Goal: Task Accomplishment & Management: Complete application form

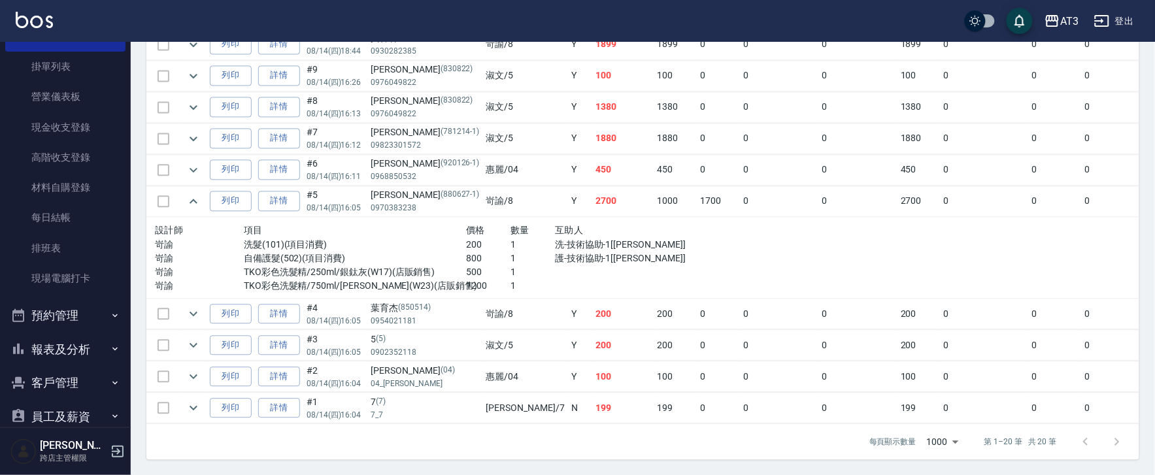
scroll to position [115, 0]
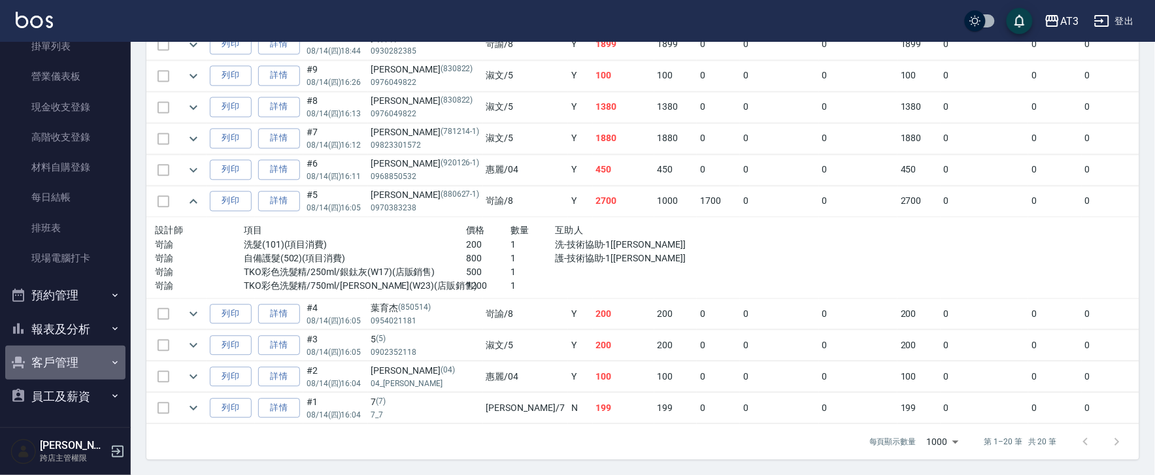
click at [72, 350] on button "客戶管理" at bounding box center [65, 363] width 120 height 34
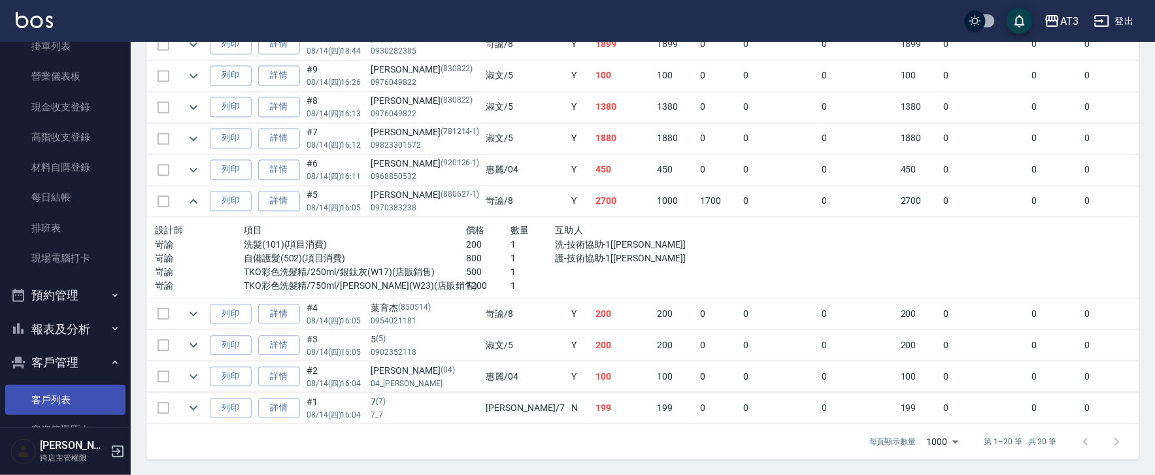
click at [79, 392] on link "客戶列表" at bounding box center [65, 400] width 120 height 30
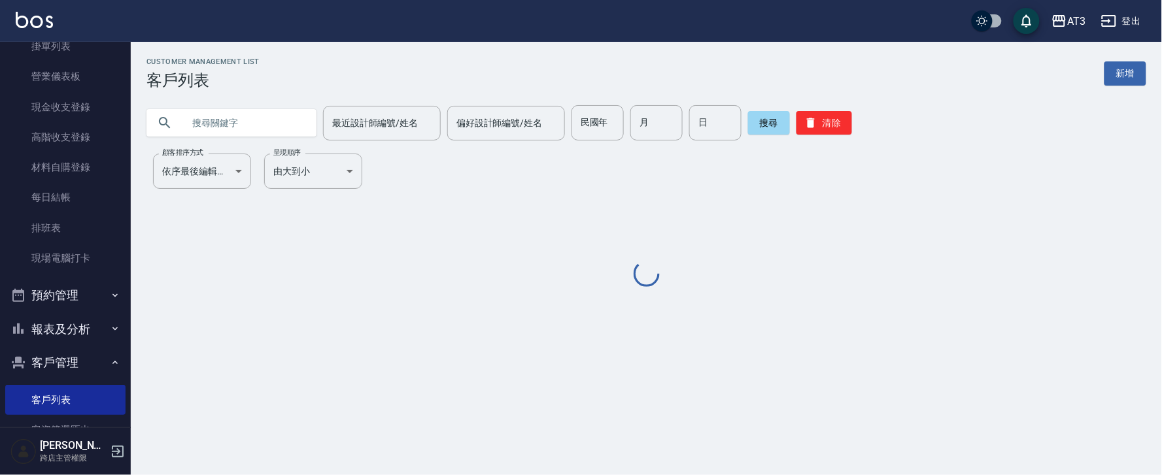
click at [247, 118] on input "text" at bounding box center [244, 122] width 123 height 35
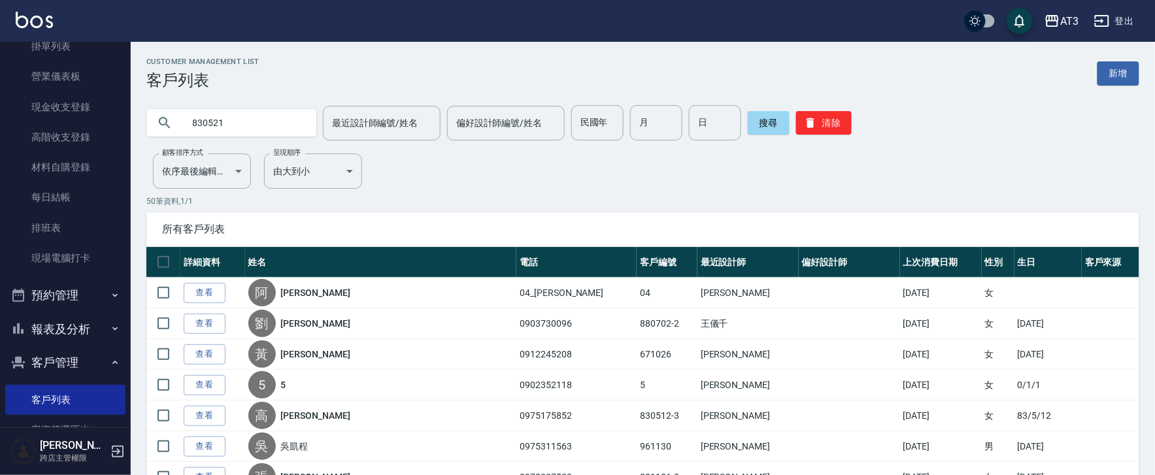
type input "830521"
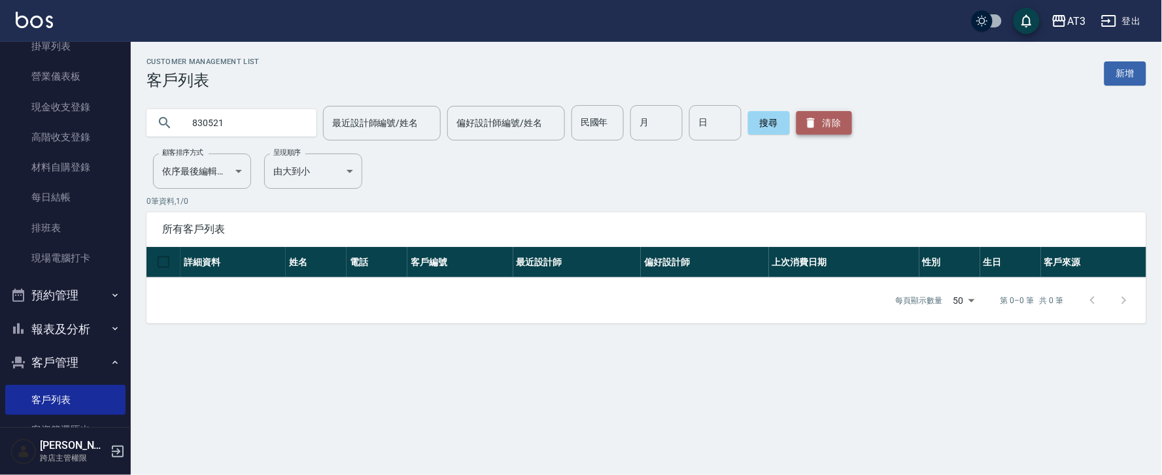
click at [802, 123] on button "清除" at bounding box center [824, 123] width 56 height 24
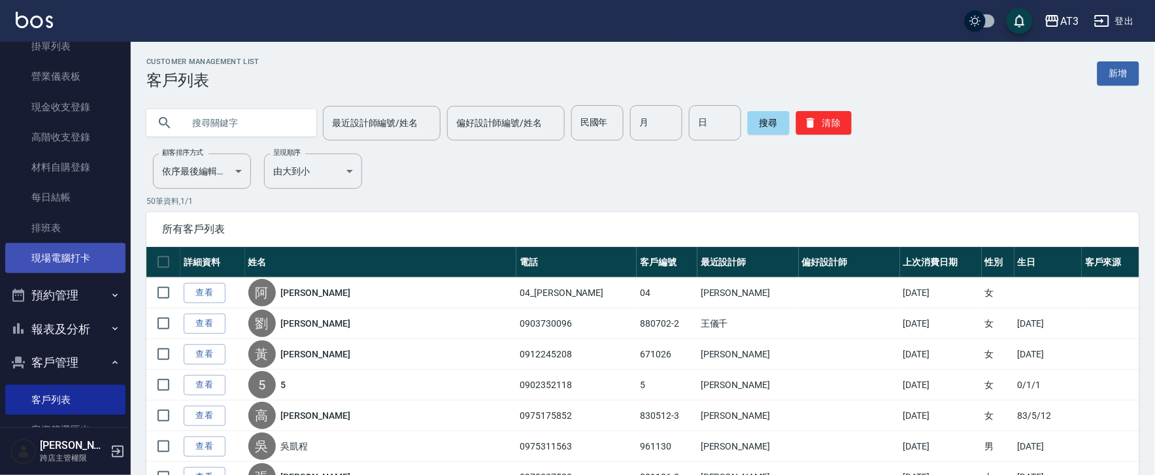
click at [75, 250] on link "現場電腦打卡" at bounding box center [65, 258] width 120 height 30
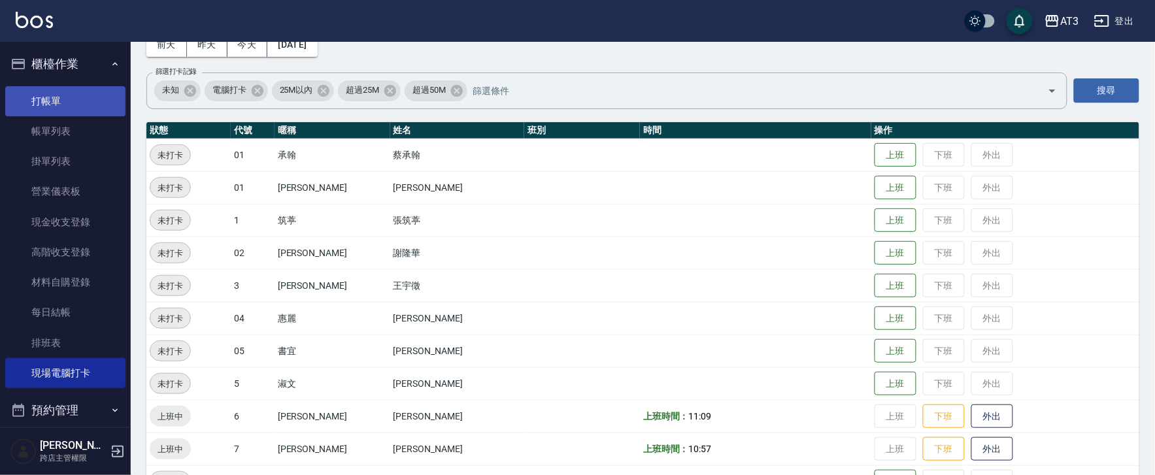
click at [92, 97] on link "打帳單" at bounding box center [65, 101] width 120 height 30
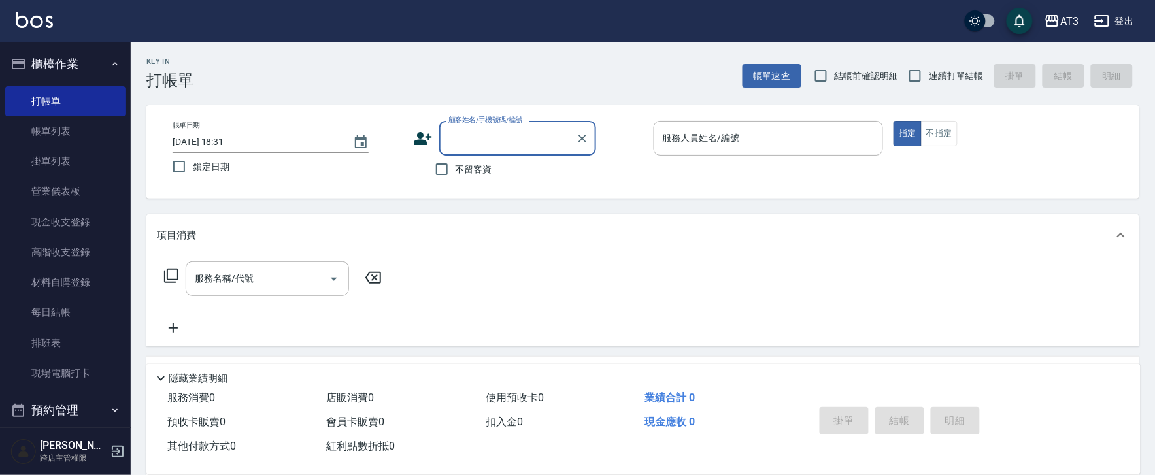
click at [421, 137] on icon at bounding box center [423, 138] width 18 height 13
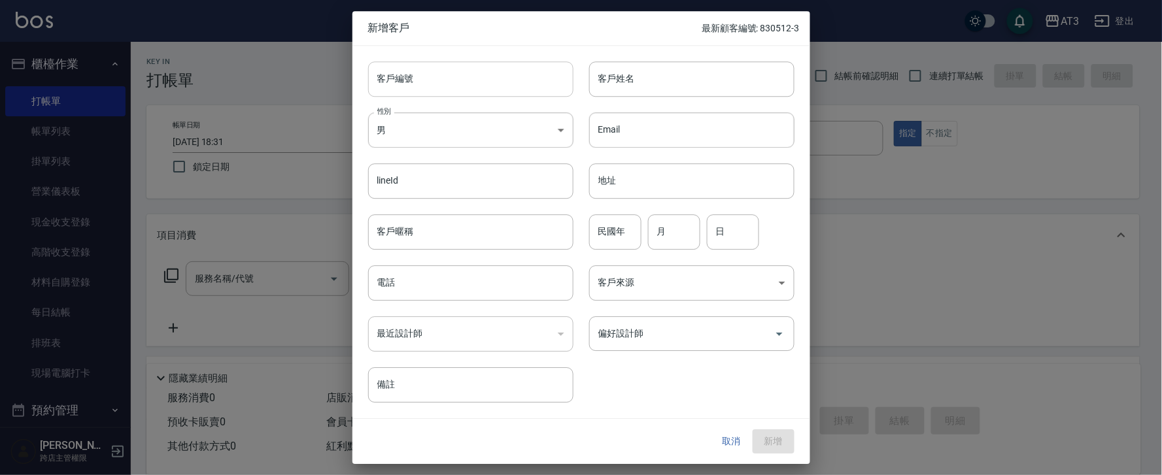
click at [473, 72] on input "客戶編號" at bounding box center [470, 78] width 205 height 35
type input "950909-1"
type input "f"
type input "[PERSON_NAME]"
click at [605, 233] on input "民國年" at bounding box center [615, 231] width 52 height 35
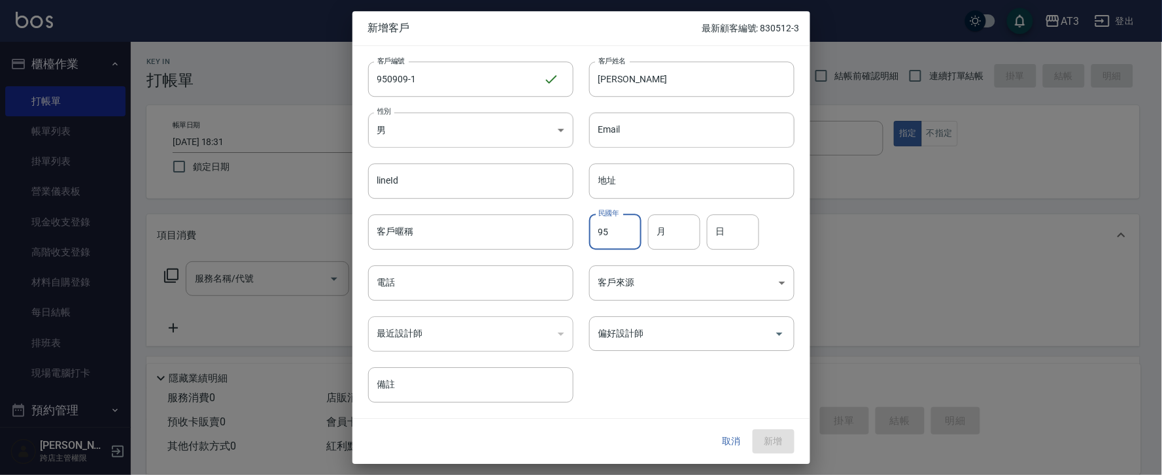
type input "95"
type input "09"
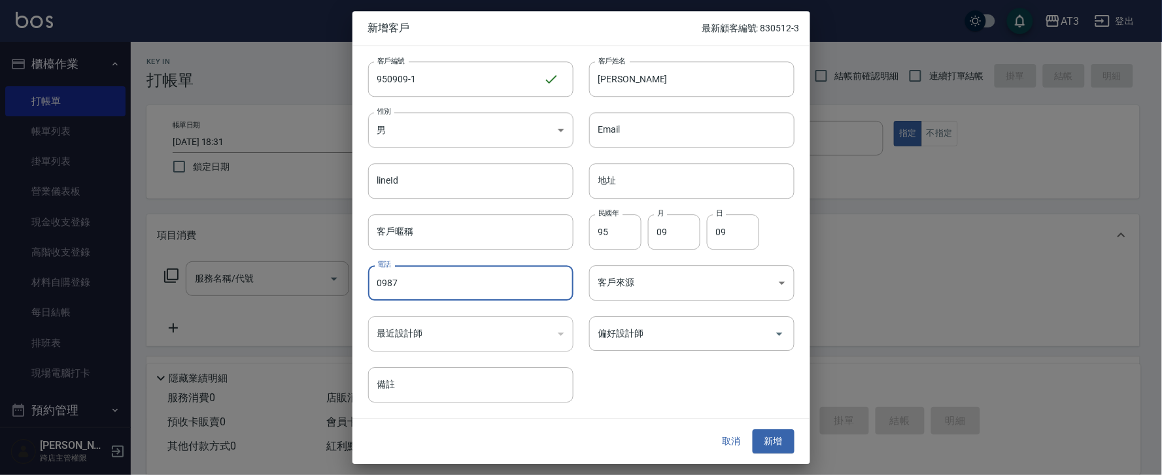
click at [458, 292] on input "0987" at bounding box center [470, 282] width 205 height 35
type input "0987237950"
click at [787, 434] on button "新增" at bounding box center [774, 442] width 42 height 24
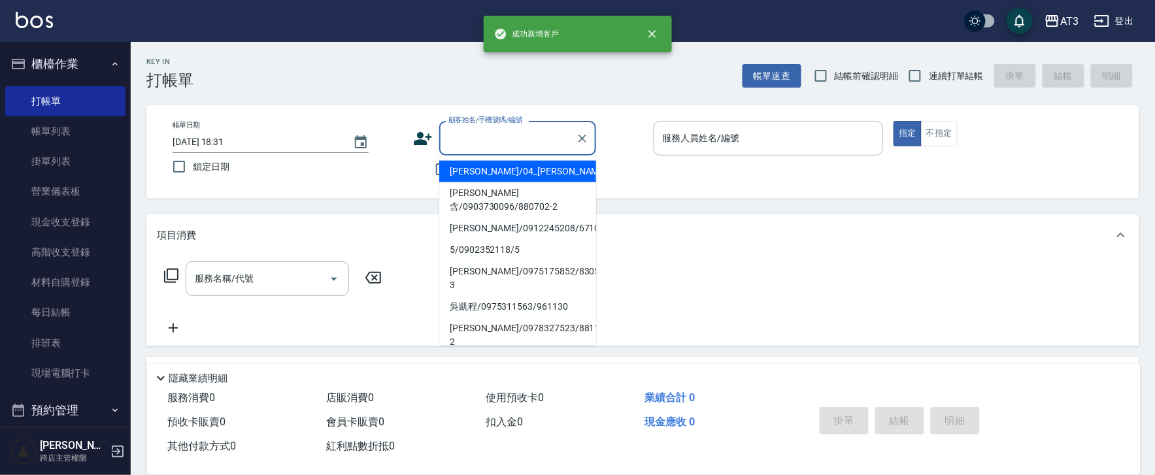
click at [465, 137] on div "顧客姓名/手機號碼/編號 顧客姓名/手機號碼/編號" at bounding box center [517, 138] width 157 height 35
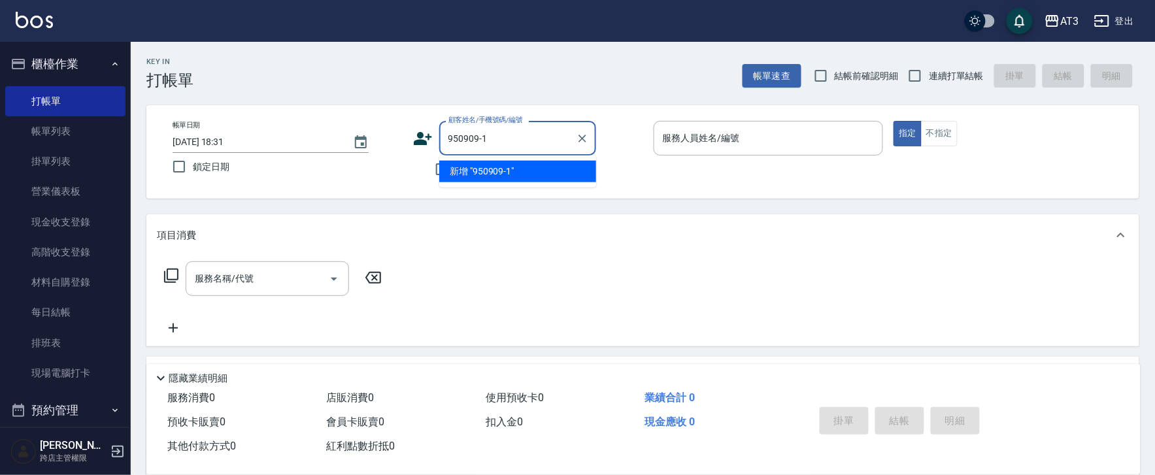
type input "950909-1"
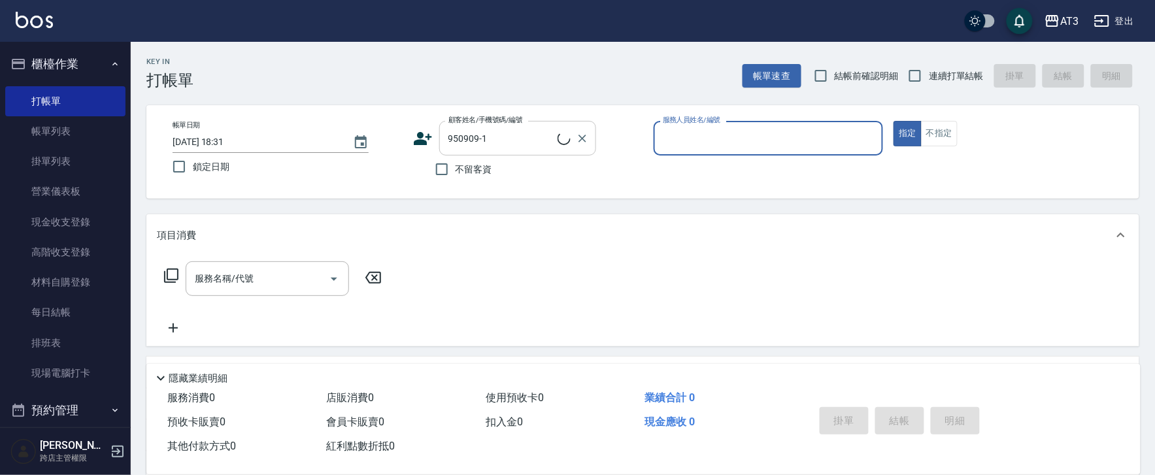
type input "7"
type input "[PERSON_NAME]/0987237950/950909-1"
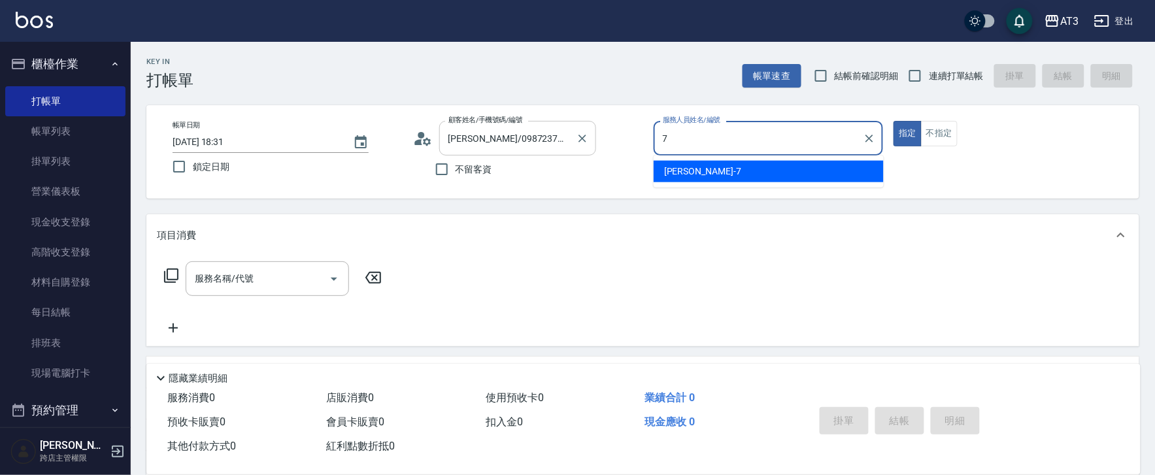
type input "7"
type button "true"
type input "子晴-7"
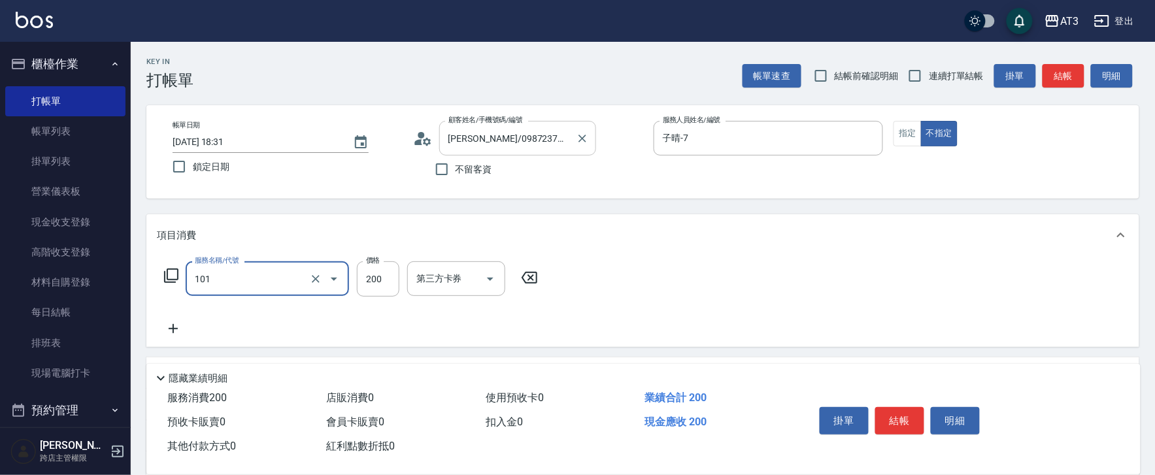
type input "洗髮(101)"
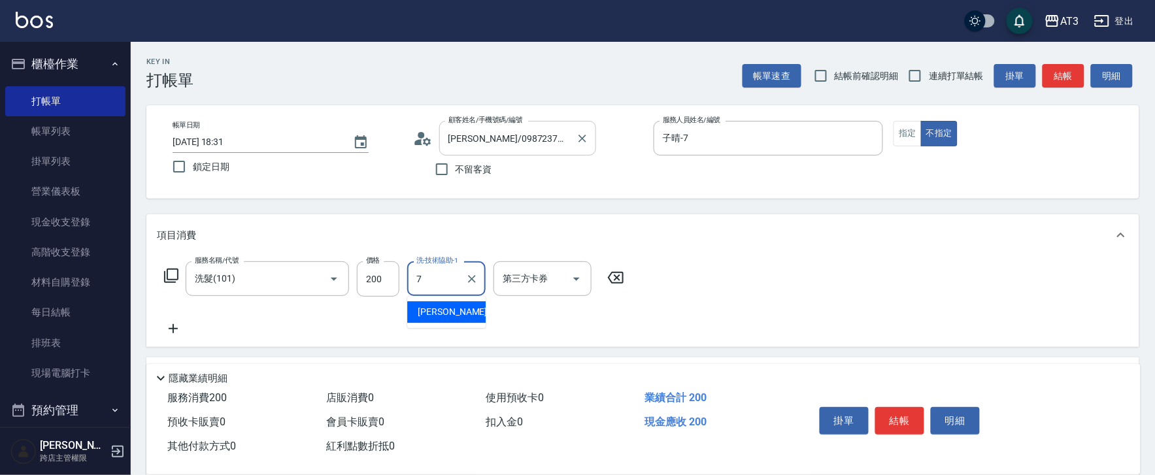
type input "子晴-7"
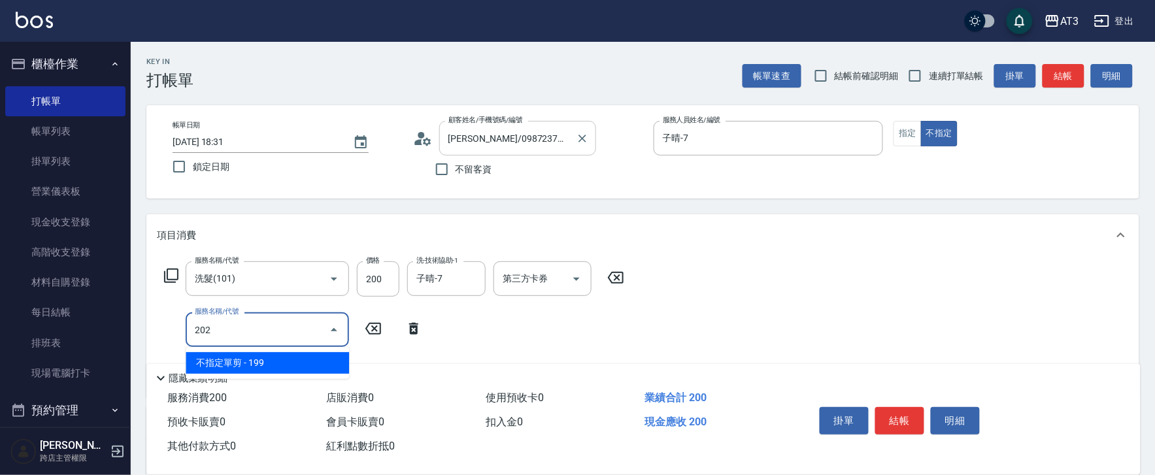
type input "不指定單剪(202)"
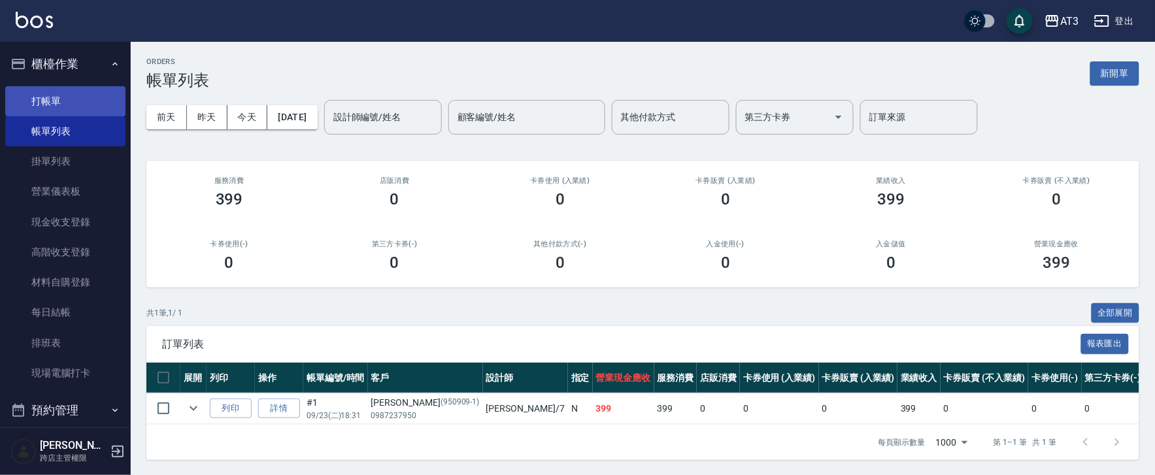
click at [56, 92] on link "打帳單" at bounding box center [65, 101] width 120 height 30
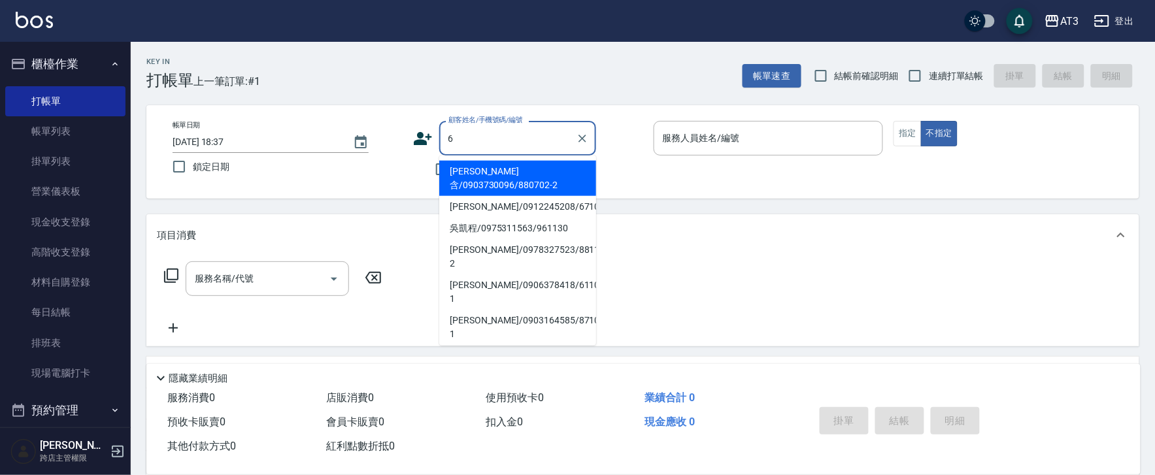
type input "[PERSON_NAME]含/0903730096/880702-2"
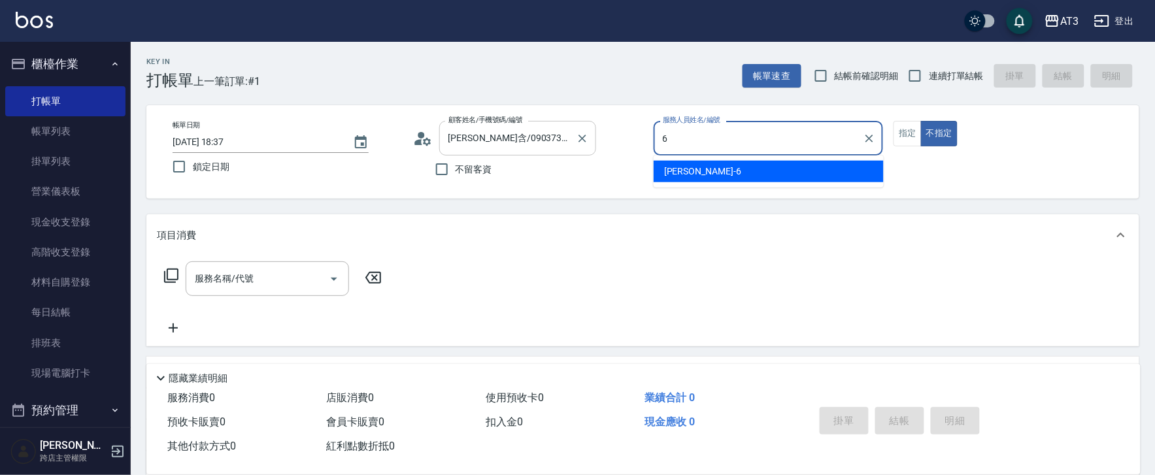
type input "6"
type button "false"
type input "詩雅-6"
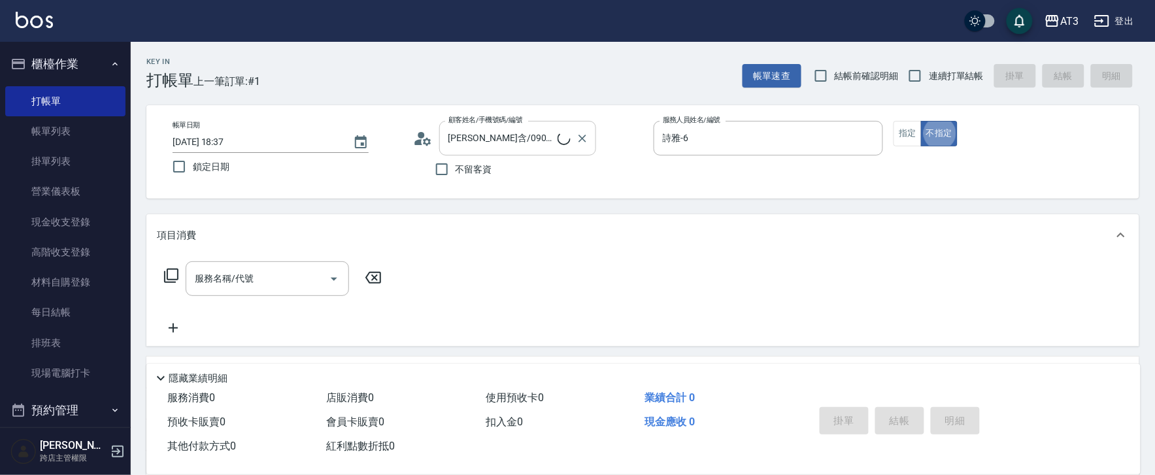
type input "6/30_辣椒/6"
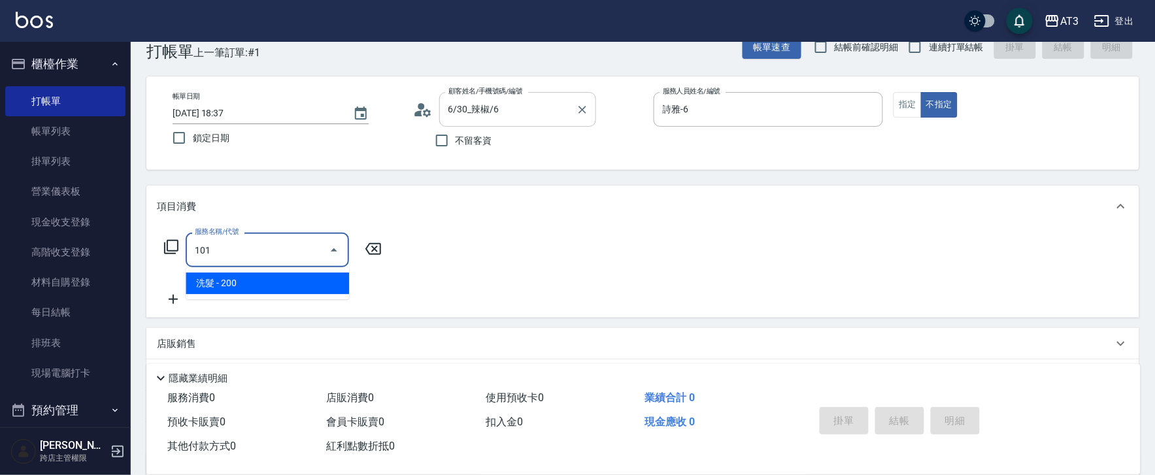
type input "洗髮(101)"
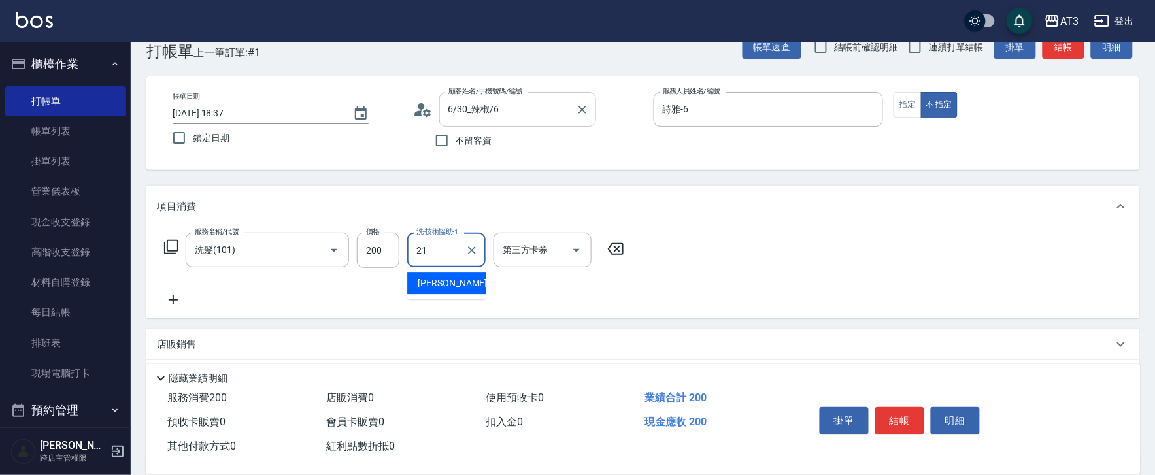
type input "[PERSON_NAME]-21"
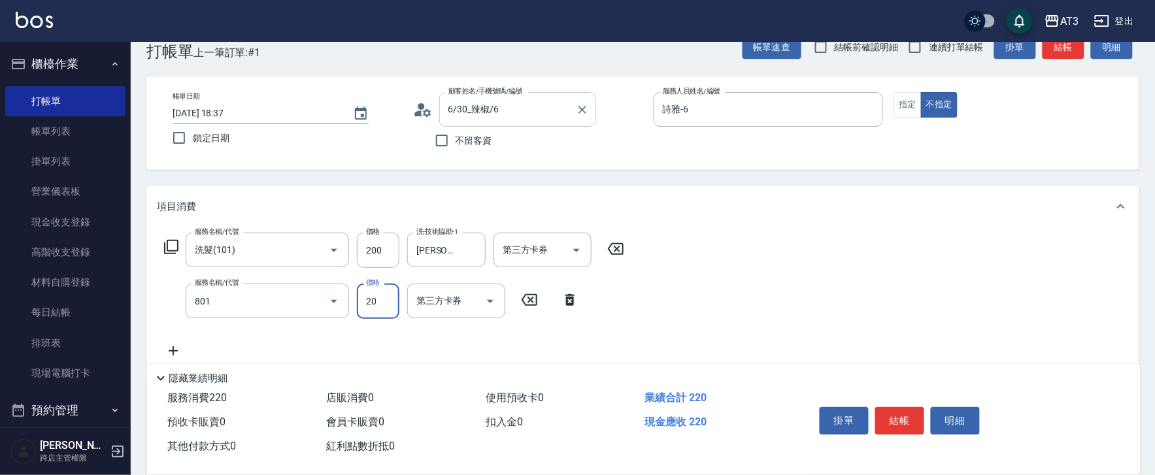
type input "潤絲(801)"
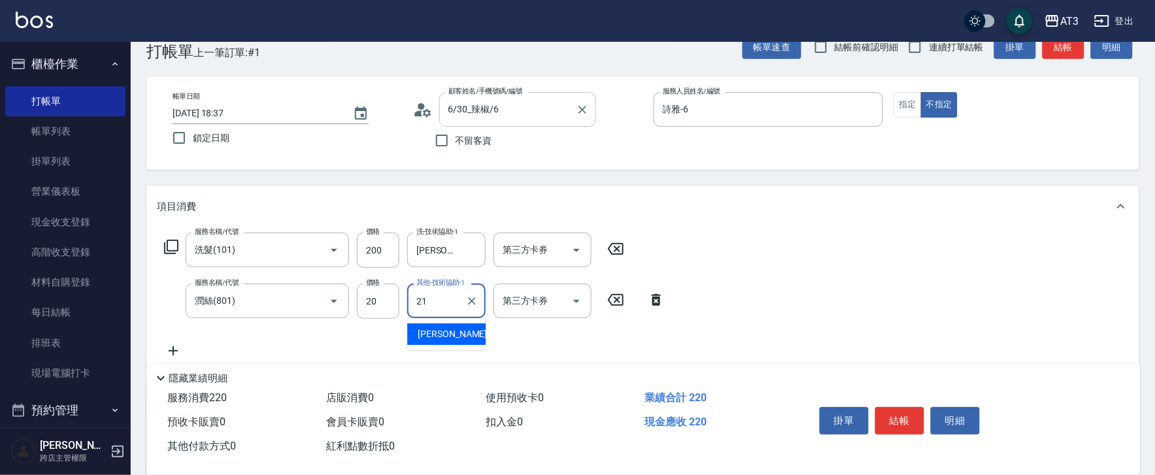
type input "[PERSON_NAME]-21"
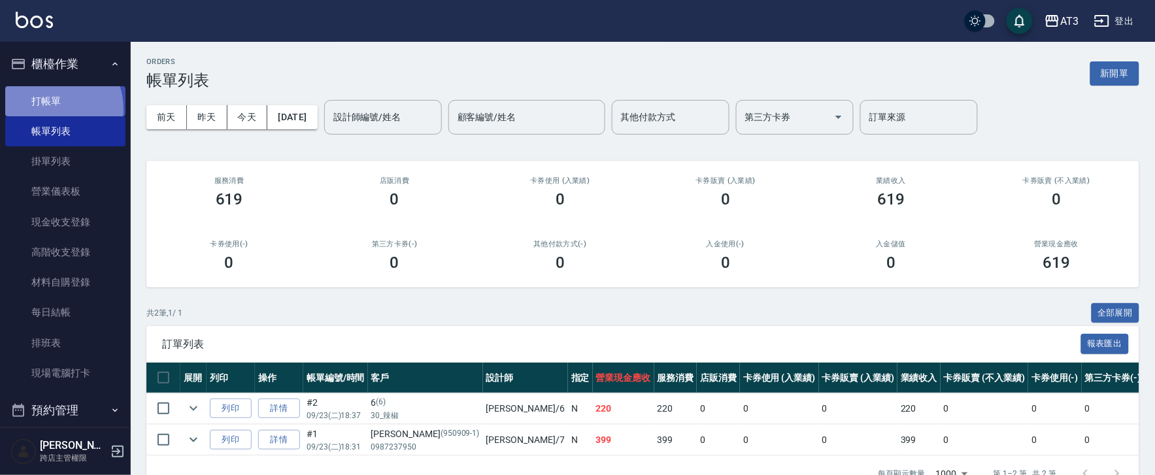
click at [50, 109] on link "打帳單" at bounding box center [65, 101] width 120 height 30
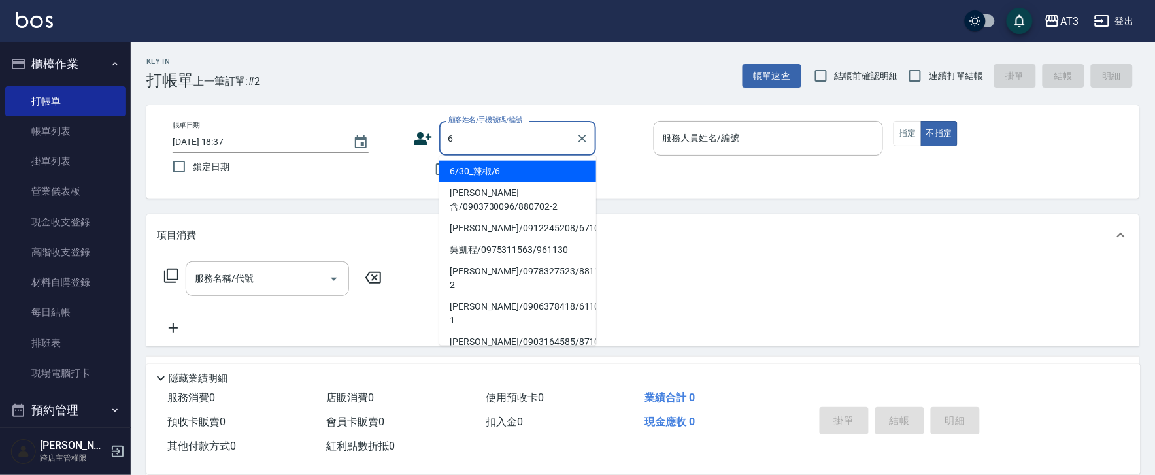
type input "6/30_辣椒/6"
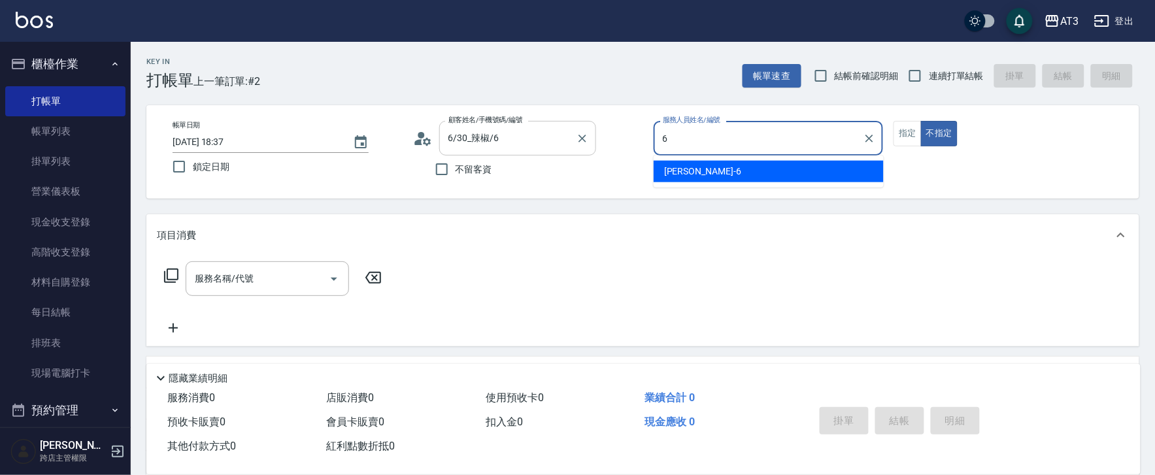
type input "詩雅-6"
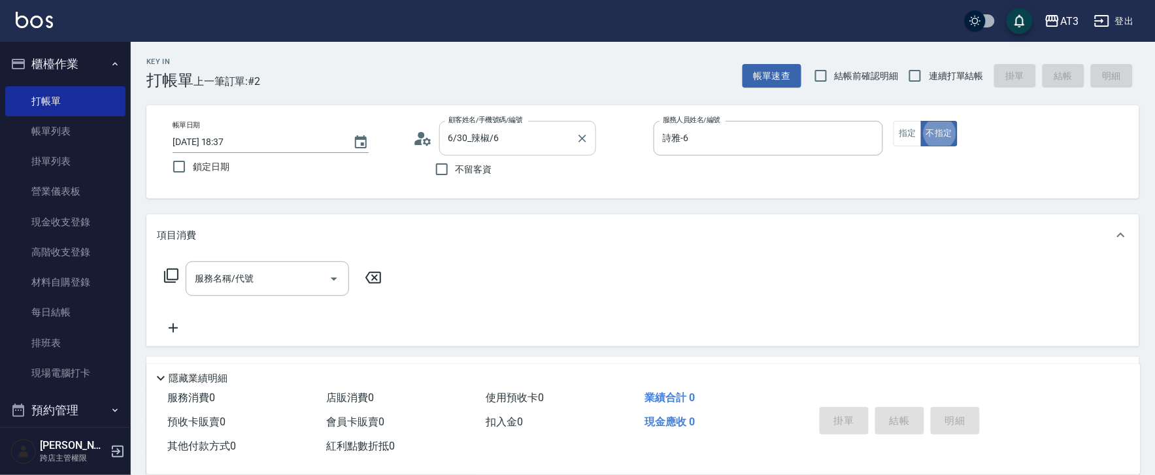
type button "false"
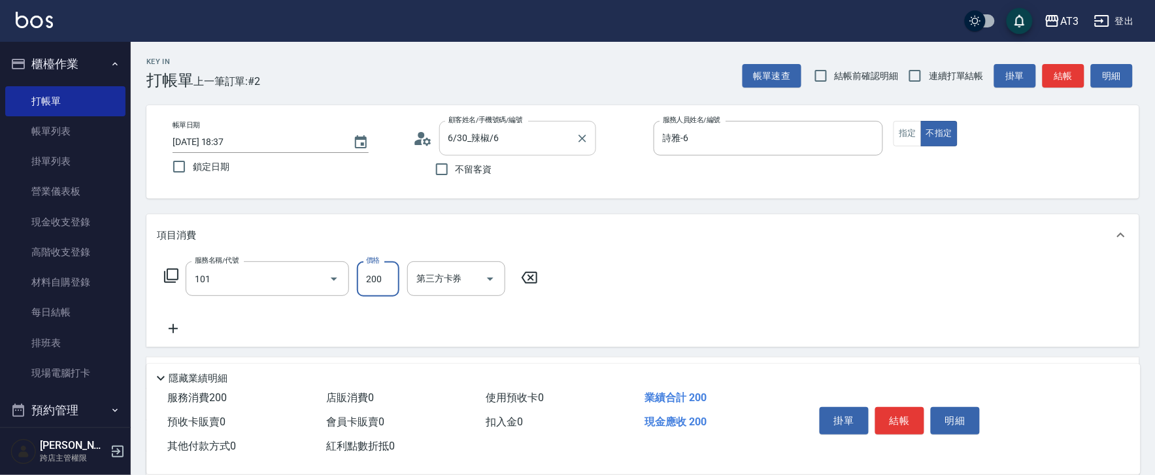
type input "洗髮(101)"
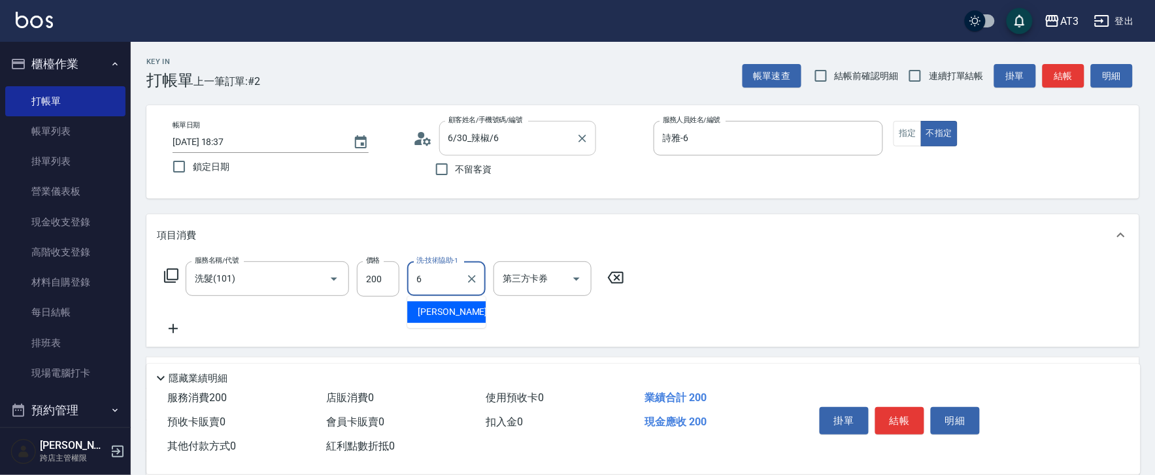
type input "詩雅-6"
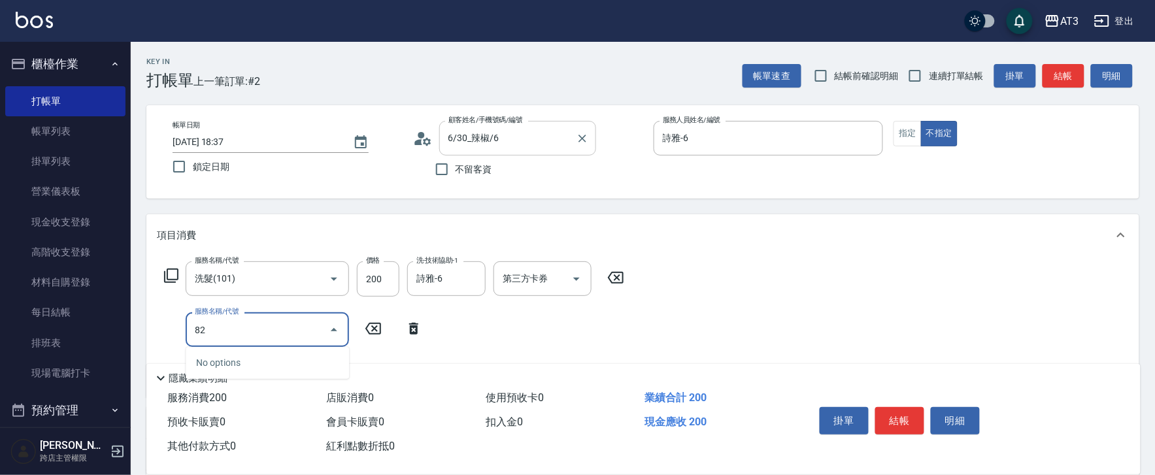
type input "8"
type input "不指定單剪(202)"
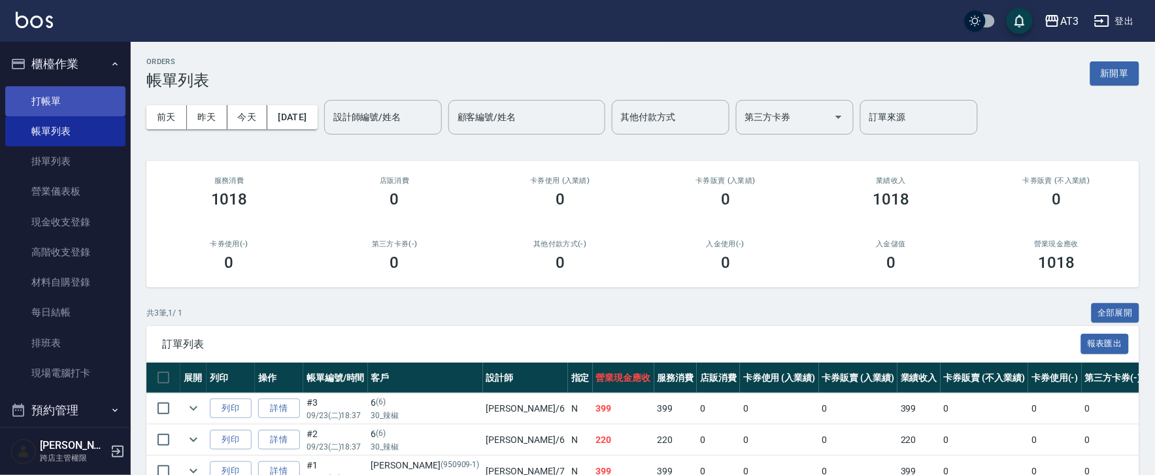
click at [62, 105] on link "打帳單" at bounding box center [65, 101] width 120 height 30
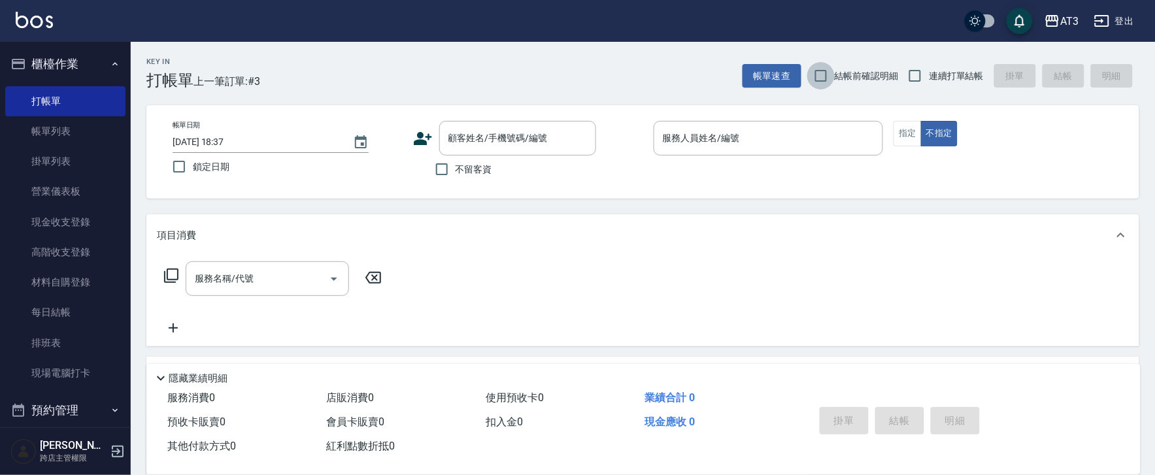
click at [821, 79] on input "結帳前確認明細" at bounding box center [821, 75] width 27 height 27
click at [819, 79] on input "結帳前確認明細" at bounding box center [821, 75] width 27 height 27
checkbox input "false"
click at [908, 76] on input "連續打單結帳" at bounding box center [915, 75] width 27 height 27
checkbox input "true"
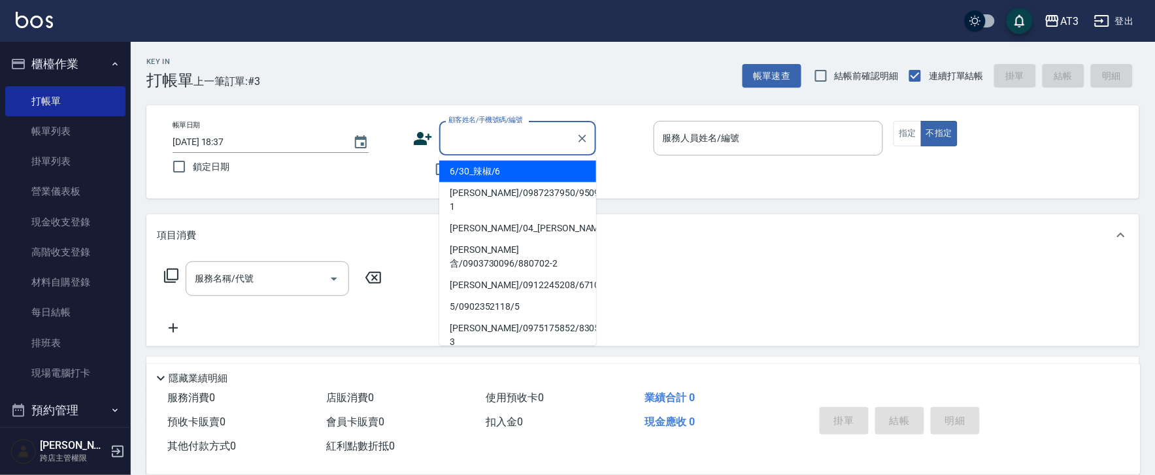
click at [500, 146] on input "顧客姓名/手機號碼/編號" at bounding box center [508, 138] width 126 height 23
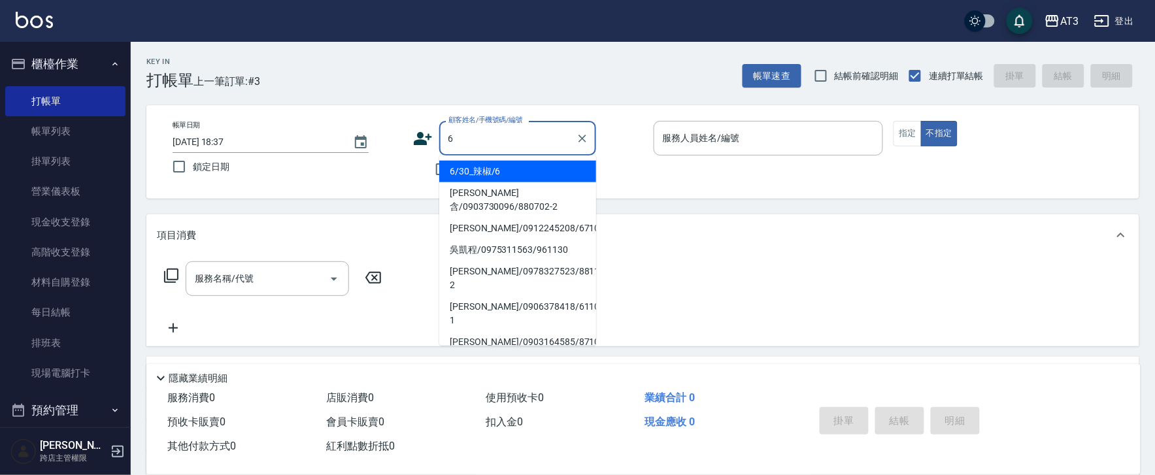
type input "6/30_辣椒/6"
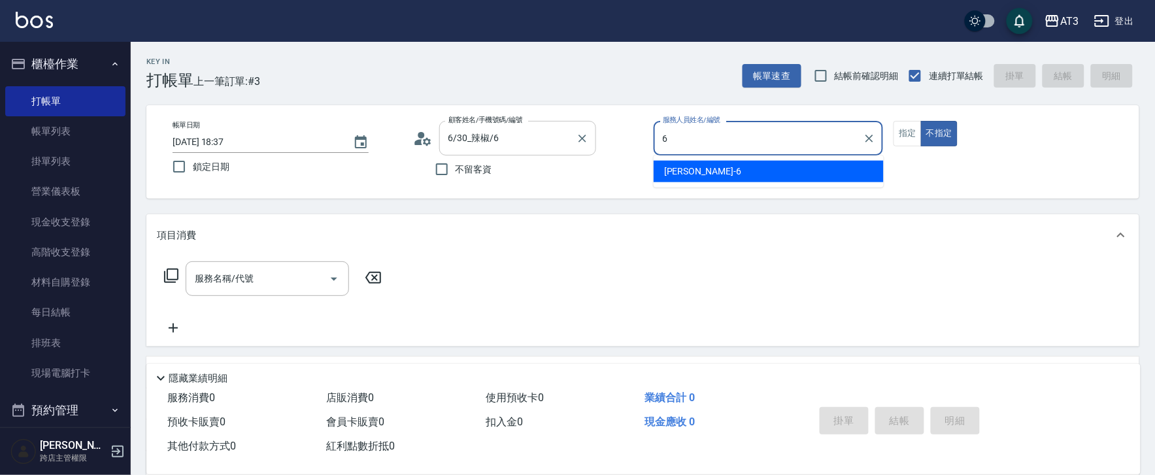
type input "詩雅-6"
type button "false"
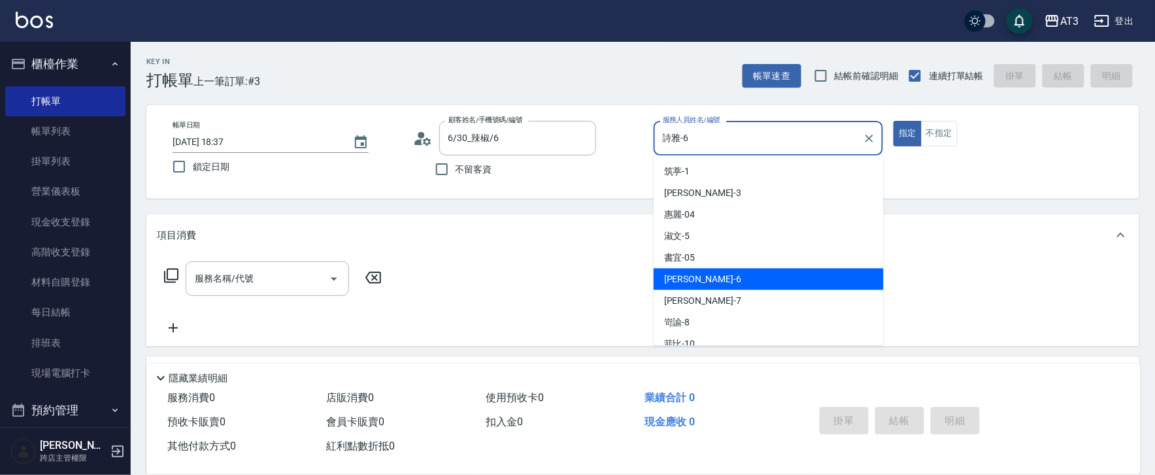
click at [722, 148] on input "詩雅-6" at bounding box center [759, 138] width 199 height 23
click at [723, 147] on input "詩雅-6" at bounding box center [759, 138] width 199 height 23
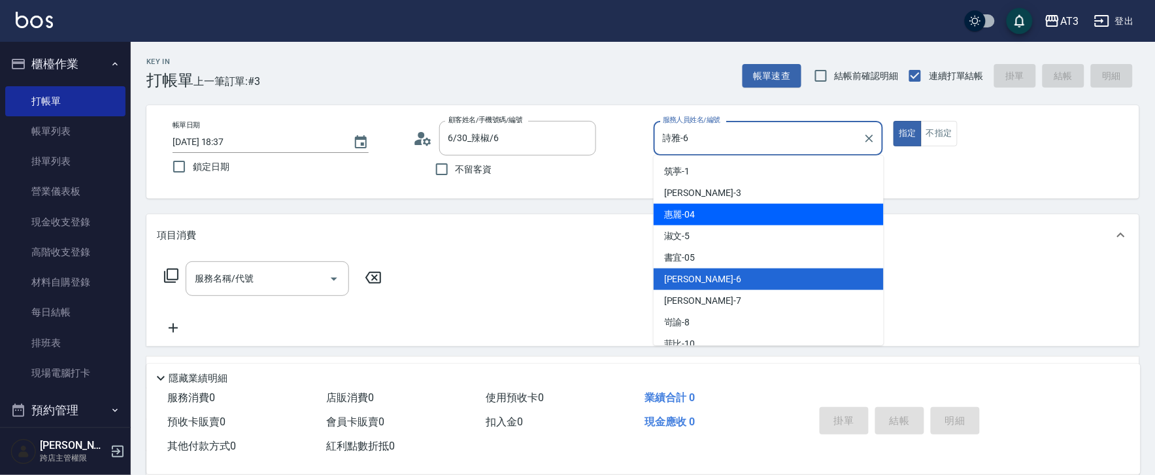
click at [690, 220] on span "惠麗 -04" at bounding box center [679, 215] width 31 height 14
type input "惠麗-04"
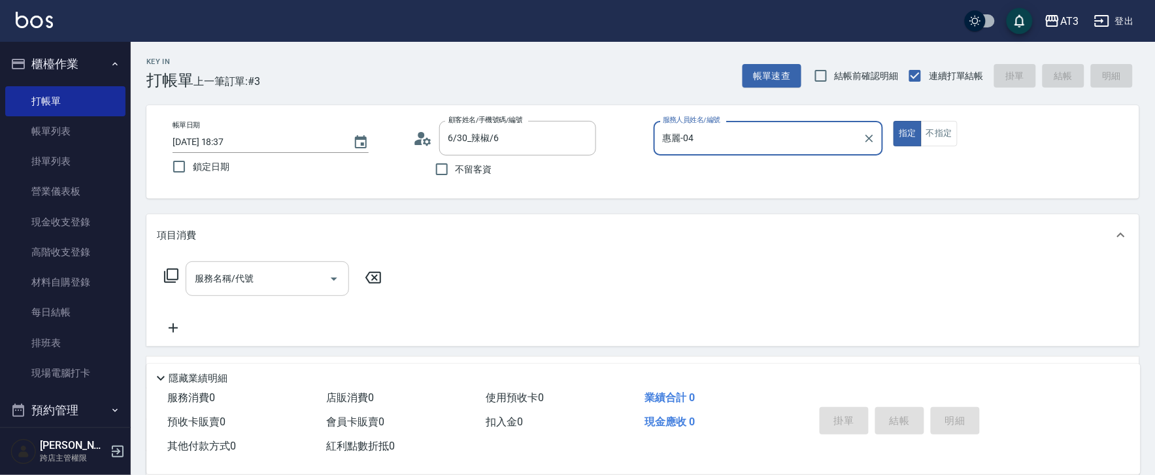
click at [245, 277] on div "服務名稱/代號 服務名稱/代號" at bounding box center [267, 279] width 163 height 35
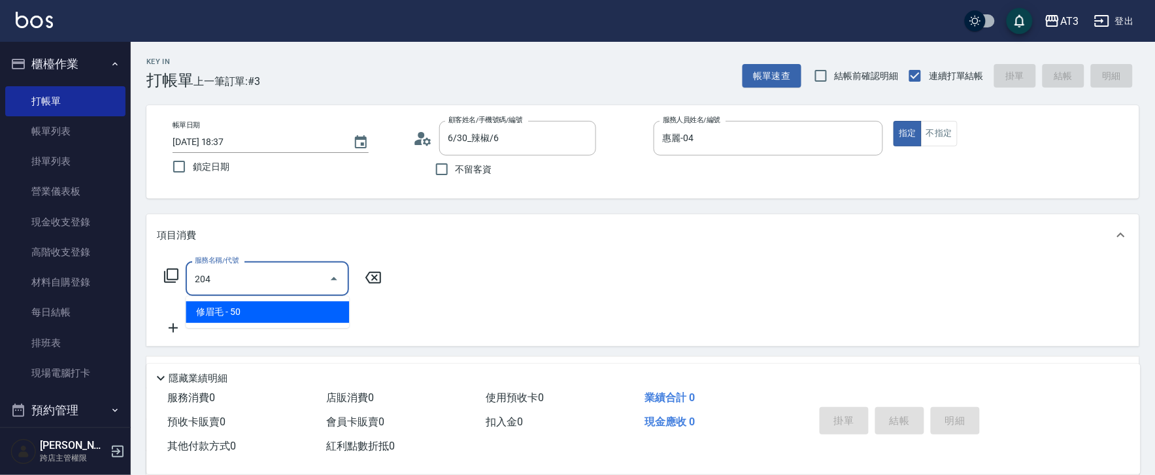
type input "修眉毛(204)"
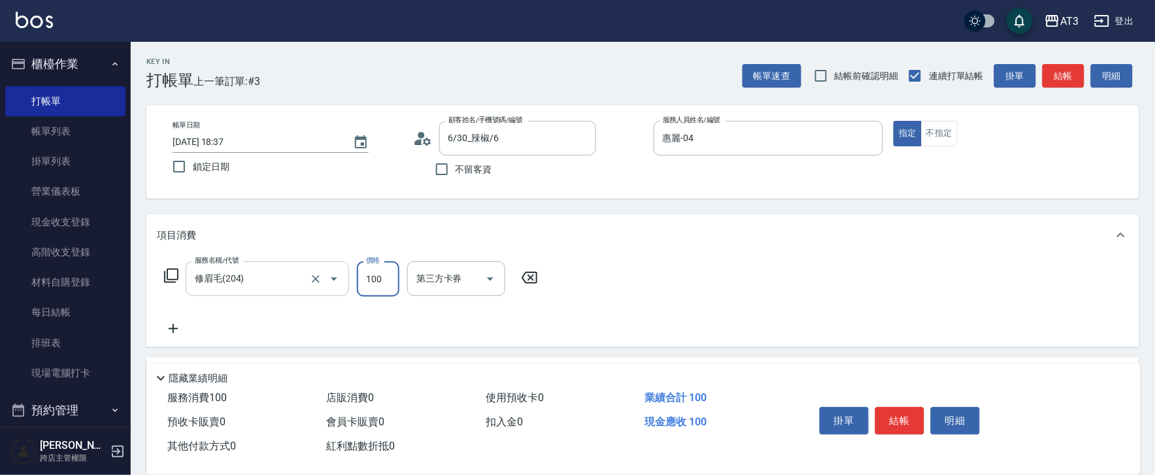
type input "100"
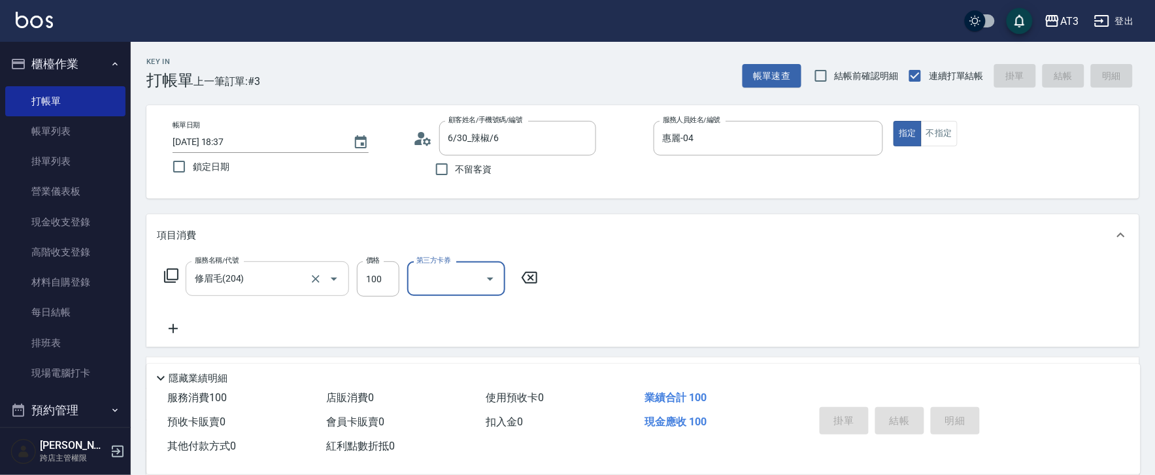
type input "[DATE] 18:38"
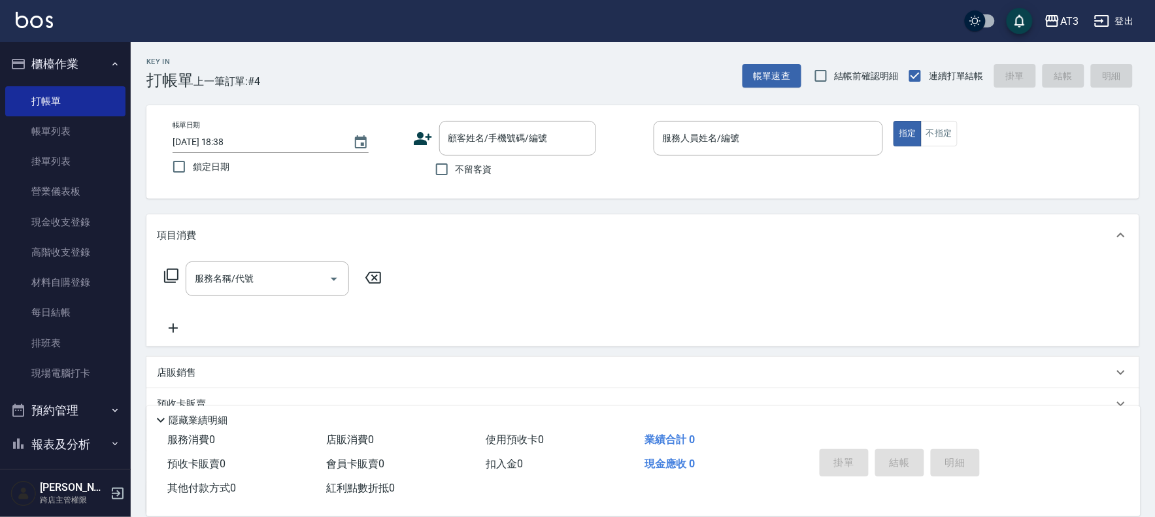
click at [866, 326] on div "服務名稱/代號 服務名稱/代號" at bounding box center [642, 301] width 993 height 90
